Goal: Task Accomplishment & Management: Manage account settings

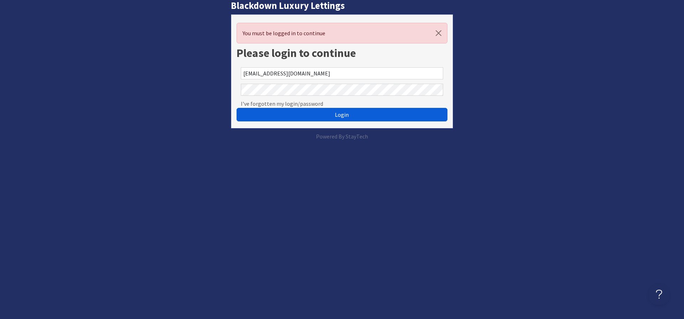
click at [304, 113] on button "Login" at bounding box center [341, 115] width 211 height 14
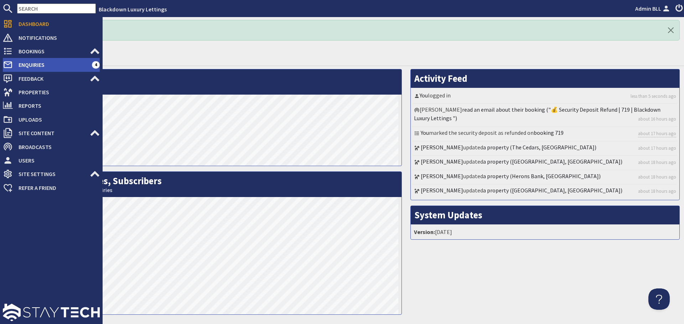
click at [38, 64] on span "Enquiries" at bounding box center [52, 64] width 79 height 11
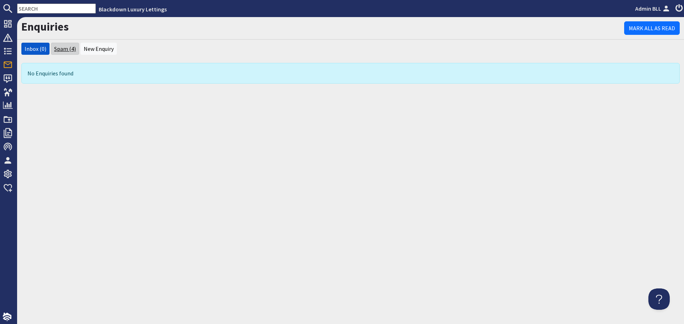
click at [59, 47] on link "Spam (4)" at bounding box center [65, 48] width 22 height 7
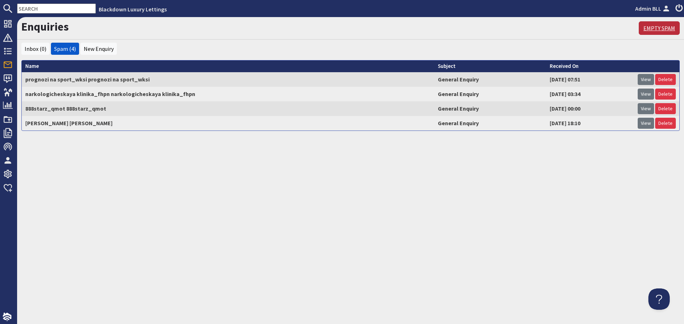
click at [647, 27] on link "Empty Spam" at bounding box center [658, 28] width 41 height 14
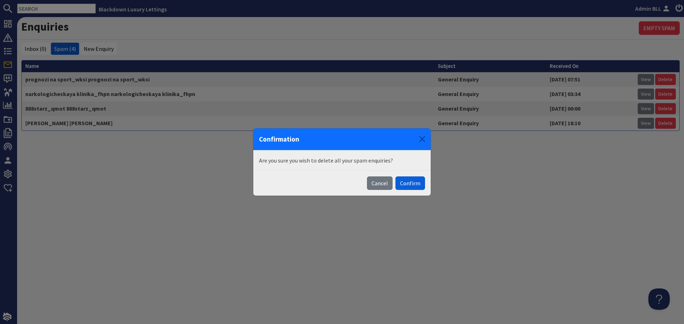
click at [408, 184] on button "Confirm" at bounding box center [410, 184] width 30 height 14
